Goal: Obtain resource: Download file/media

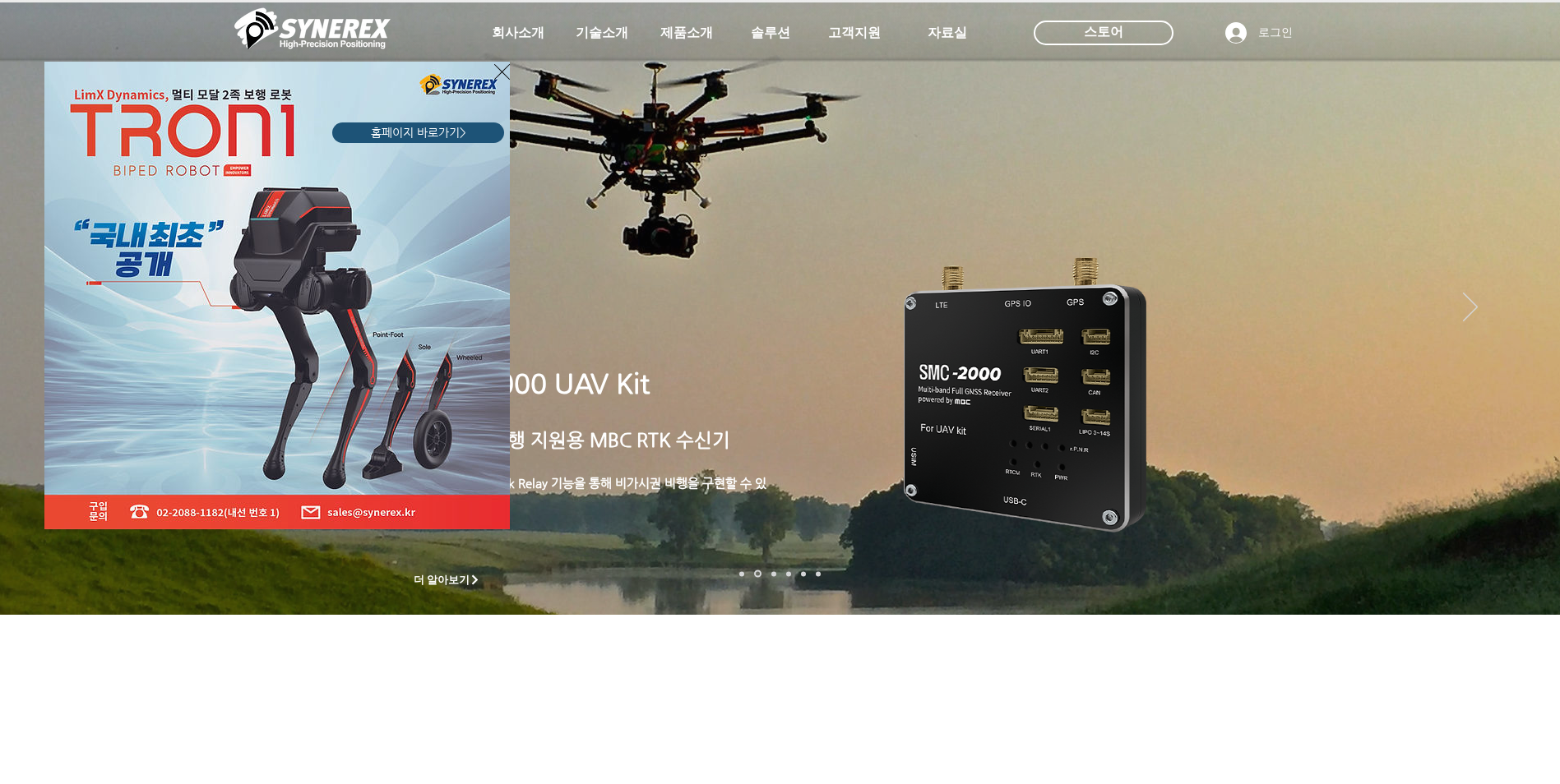
click at [680, 32] on div "LimX Dinamics" at bounding box center [780, 392] width 1560 height 784
click at [496, 73] on icon "사이트로 돌아가기" at bounding box center [502, 72] width 15 height 21
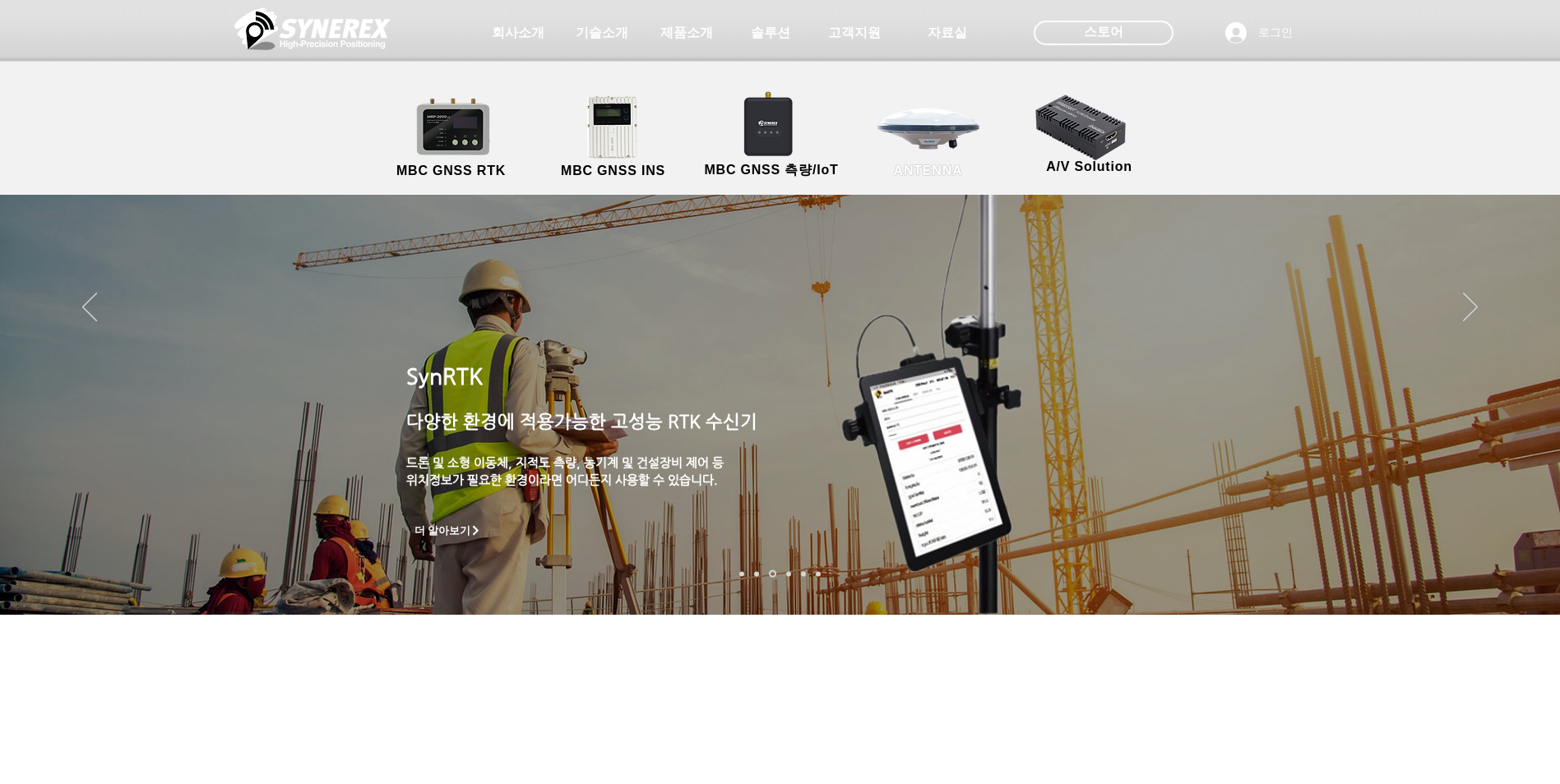
click at [943, 134] on link "ANTENNA" at bounding box center [929, 138] width 148 height 86
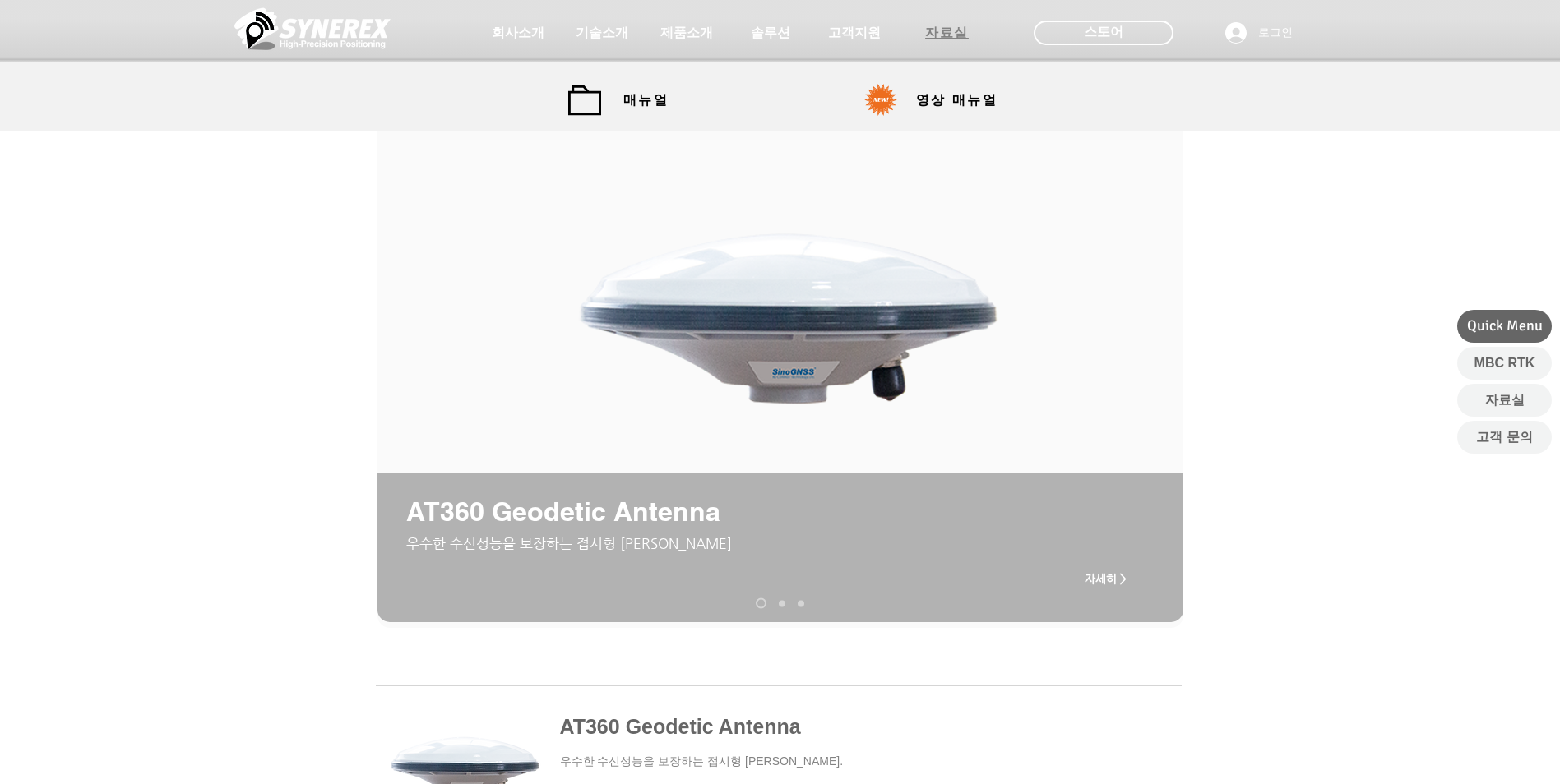
click at [948, 30] on span "자료실" at bounding box center [947, 33] width 44 height 17
